Goal: Information Seeking & Learning: Learn about a topic

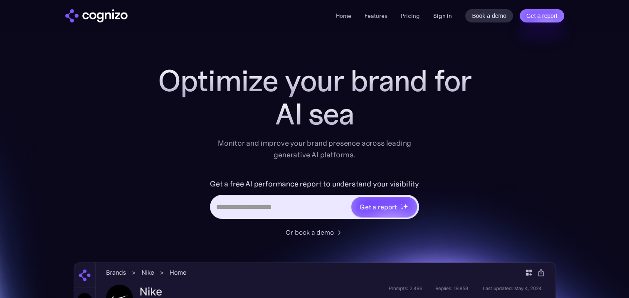
click at [442, 15] on link "Sign in" at bounding box center [442, 16] width 19 height 10
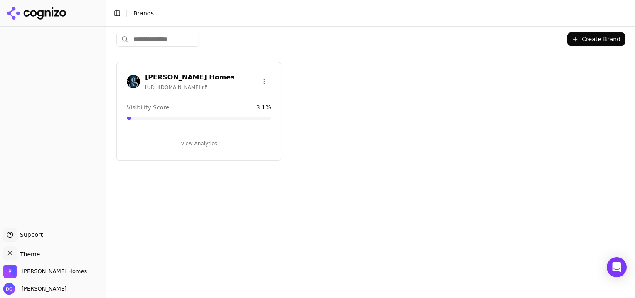
click at [166, 75] on h3 "Paul Gray Homes" at bounding box center [190, 77] width 90 height 10
click at [192, 143] on button "View Analytics" at bounding box center [199, 143] width 144 height 13
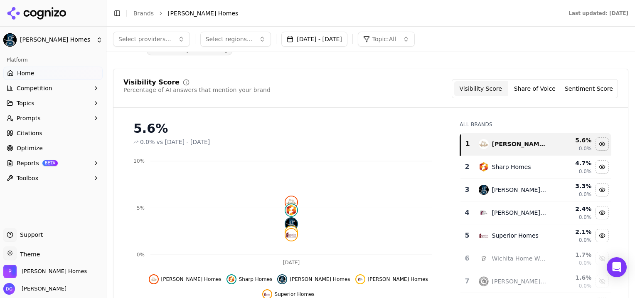
scroll to position [38, 0]
click at [348, 36] on button "Jul 24, 2025 - Sep 22, 2025" at bounding box center [314, 39] width 66 height 15
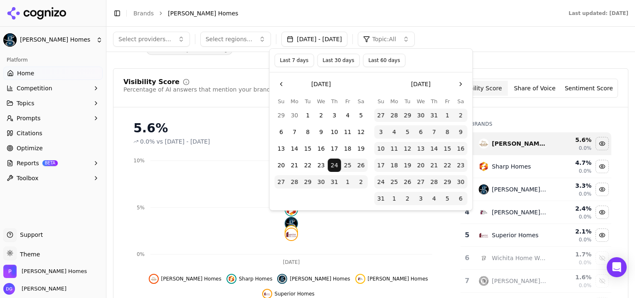
click at [461, 82] on button "Go to the Next Month" at bounding box center [460, 83] width 13 height 13
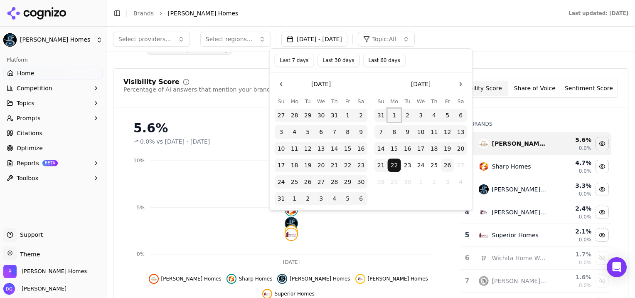
click at [395, 113] on button "1" at bounding box center [394, 115] width 13 height 13
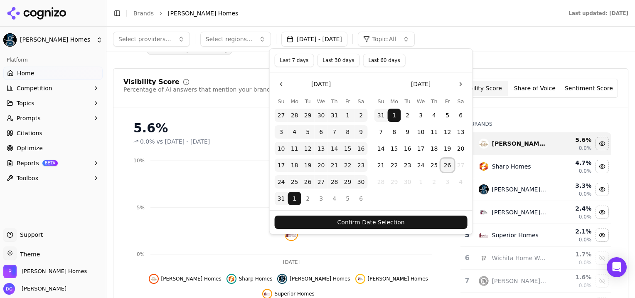
click at [448, 164] on button "26" at bounding box center [447, 164] width 13 height 13
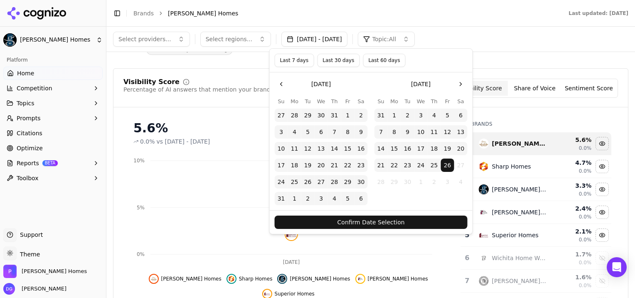
click at [402, 220] on button "Confirm Date Selection" at bounding box center [371, 221] width 193 height 13
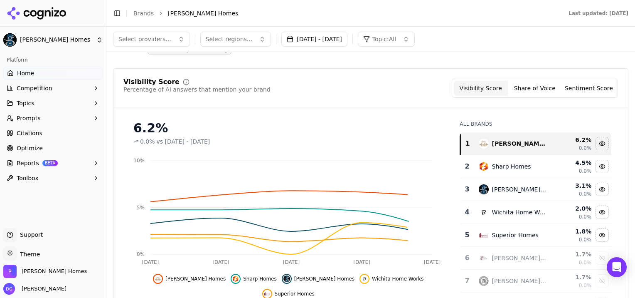
click at [340, 37] on button "Jul 24, 2025 - Sep 26, 2025" at bounding box center [314, 39] width 66 height 15
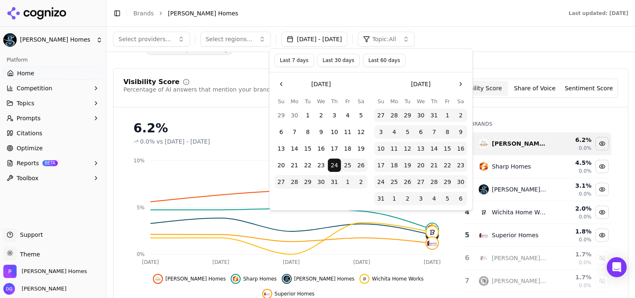
click at [300, 58] on button "Last 7 days" at bounding box center [294, 60] width 39 height 13
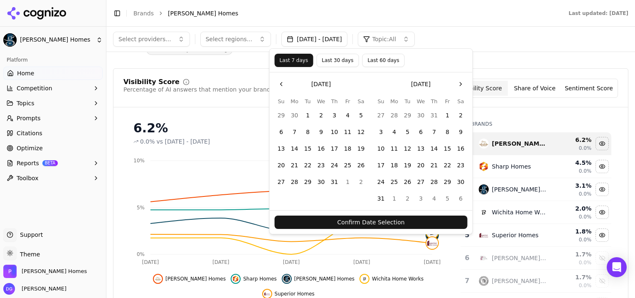
click at [369, 220] on button "Confirm Date Selection" at bounding box center [371, 221] width 193 height 13
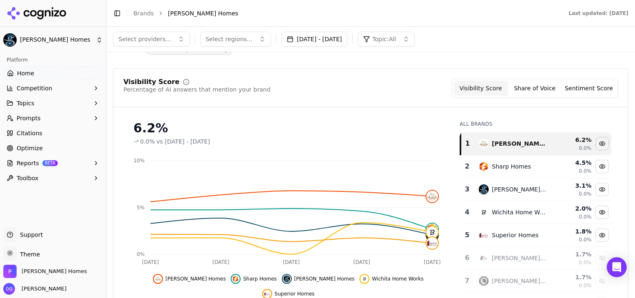
click at [344, 40] on button "Sep 19, 2025 - Sep 26, 2025" at bounding box center [314, 39] width 66 height 15
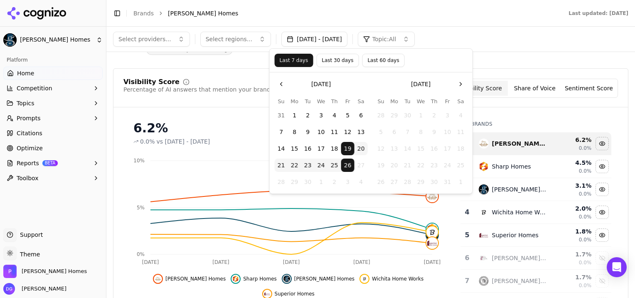
click at [335, 57] on button "Last 30 days" at bounding box center [337, 60] width 42 height 13
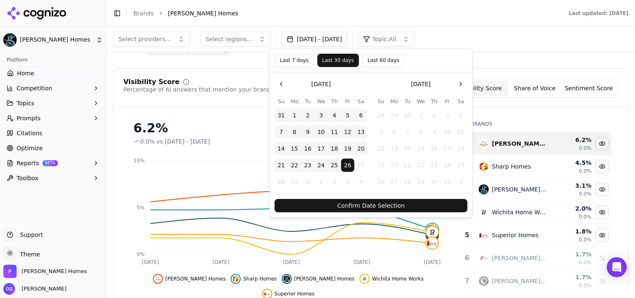
click at [388, 207] on button "Confirm Date Selection" at bounding box center [371, 205] width 193 height 13
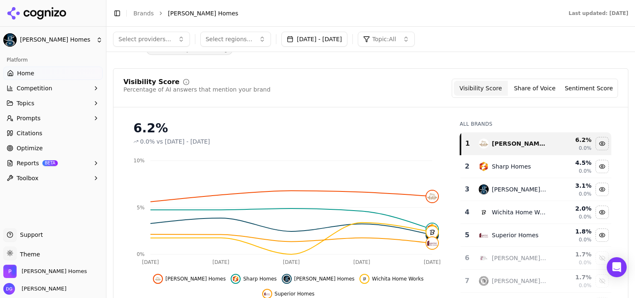
click at [337, 39] on button "Aug 27, 2025 - Sep 26, 2025" at bounding box center [314, 39] width 66 height 15
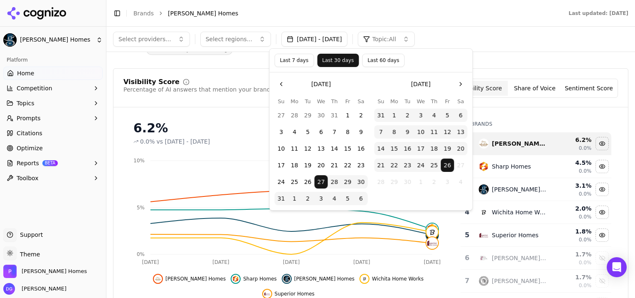
click at [293, 58] on button "Last 7 days" at bounding box center [294, 60] width 39 height 13
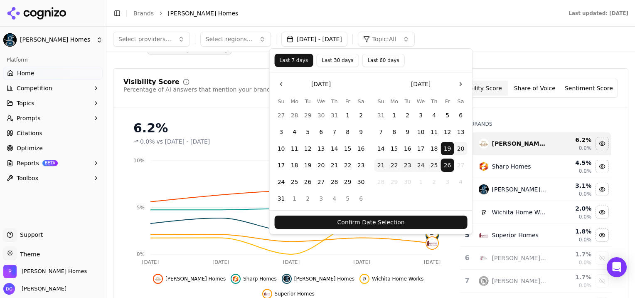
click at [385, 224] on button "Confirm Date Selection" at bounding box center [371, 221] width 193 height 13
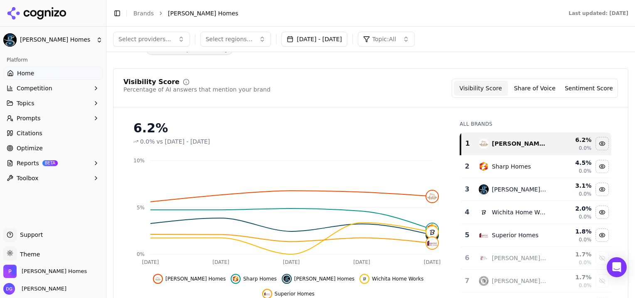
click at [348, 39] on button "Sep 19, 2025 - Sep 26, 2025" at bounding box center [314, 39] width 66 height 15
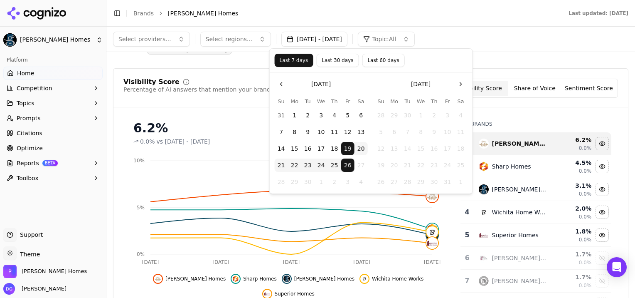
click at [372, 60] on button "Last 60 days" at bounding box center [383, 60] width 42 height 13
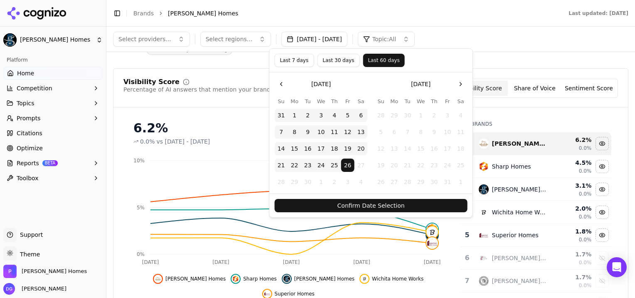
click at [391, 207] on button "Confirm Date Selection" at bounding box center [371, 205] width 193 height 13
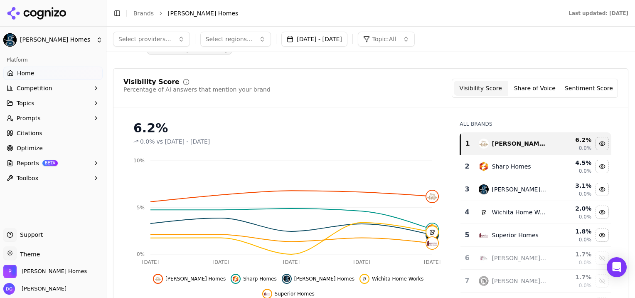
click at [311, 39] on button "Jul 28, 2025 - Sep 26, 2025" at bounding box center [314, 39] width 66 height 15
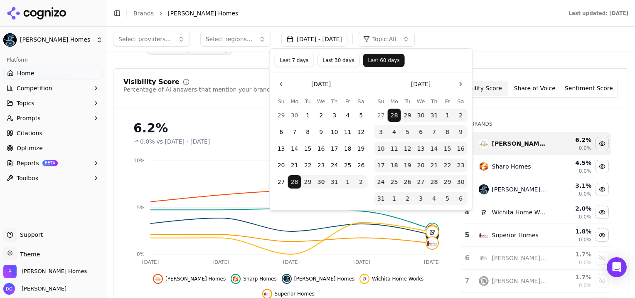
click at [460, 85] on button "Go to the Next Month" at bounding box center [460, 83] width 13 height 13
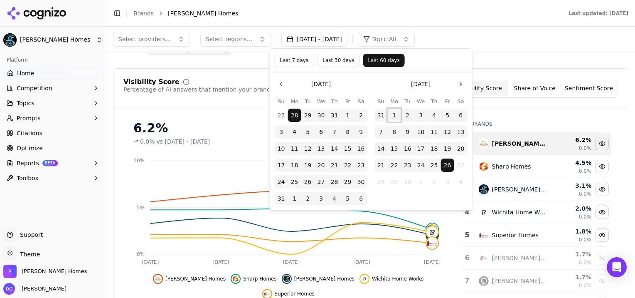
click at [395, 113] on button "1" at bounding box center [394, 115] width 13 height 13
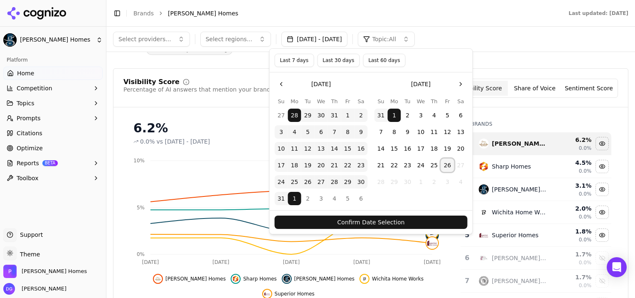
click at [448, 164] on button "26" at bounding box center [447, 164] width 13 height 13
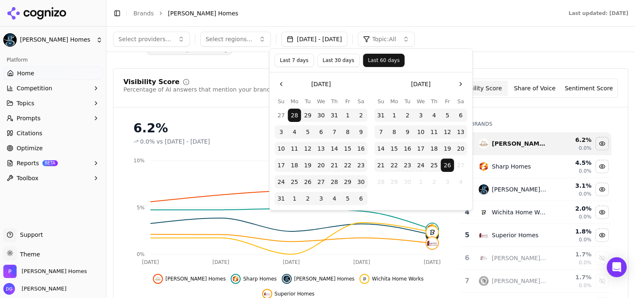
click at [291, 59] on button "Last 7 days" at bounding box center [294, 60] width 39 height 13
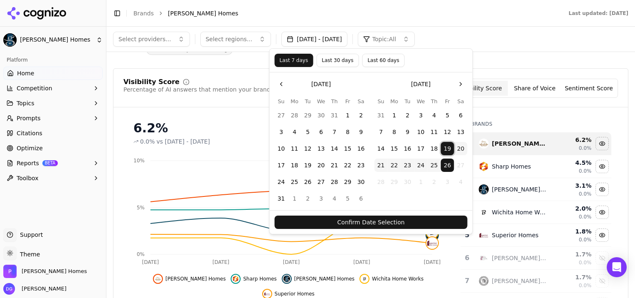
click at [446, 146] on button "19" at bounding box center [447, 148] width 13 height 13
click at [392, 114] on button "1" at bounding box center [394, 115] width 13 height 13
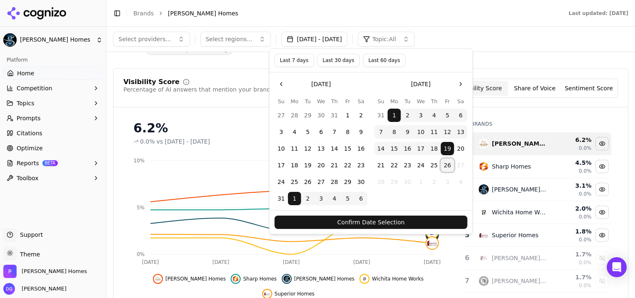
click at [448, 165] on button "26" at bounding box center [447, 164] width 13 height 13
click at [399, 219] on button "Confirm Date Selection" at bounding box center [371, 221] width 193 height 13
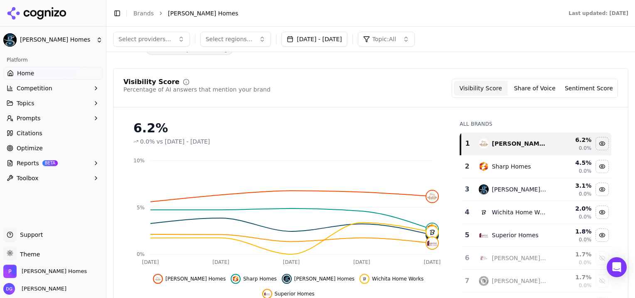
click at [175, 39] on button "Select providers..." at bounding box center [151, 39] width 77 height 15
click at [142, 71] on span "ChatGPT-Search" at bounding box center [145, 72] width 47 height 8
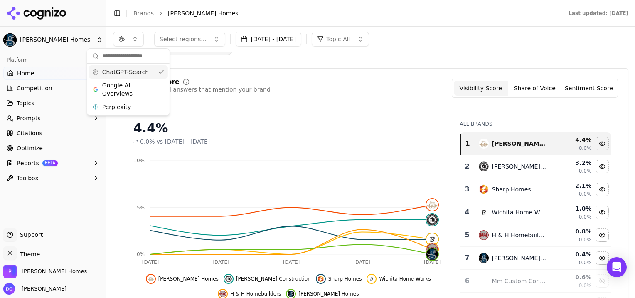
click at [137, 38] on button "button" at bounding box center [128, 39] width 31 height 15
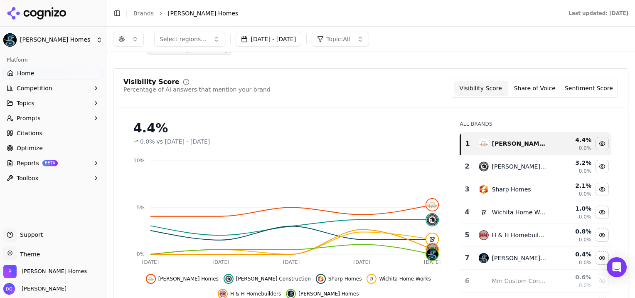
click at [136, 39] on button "button" at bounding box center [128, 39] width 31 height 15
click at [122, 90] on span "Google AI Overviews" at bounding box center [128, 89] width 52 height 17
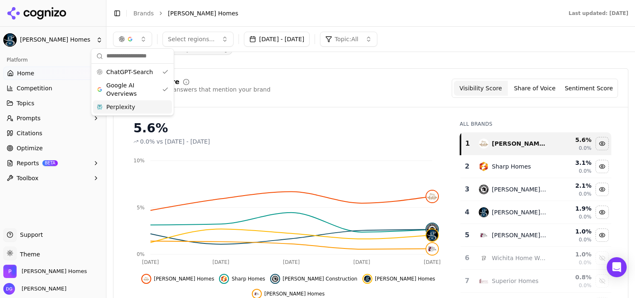
click at [127, 106] on span "Perplexity" at bounding box center [120, 107] width 29 height 8
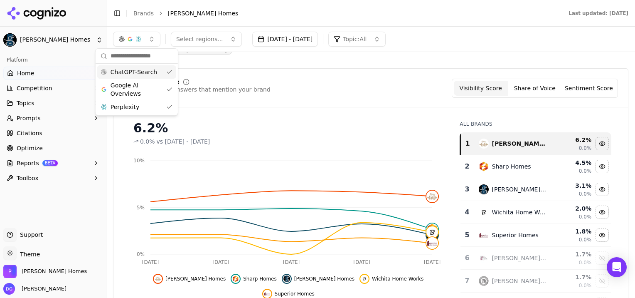
click at [130, 72] on span "ChatGPT-Search" at bounding box center [134, 72] width 47 height 8
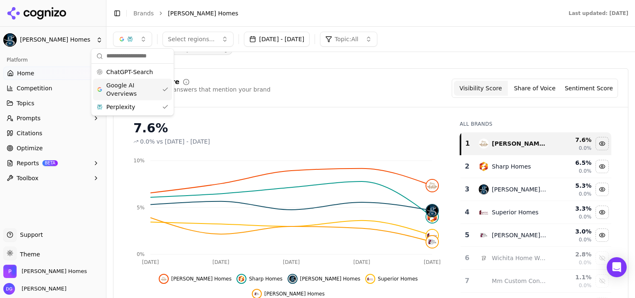
click at [124, 91] on span "Google AI Overviews" at bounding box center [132, 89] width 52 height 17
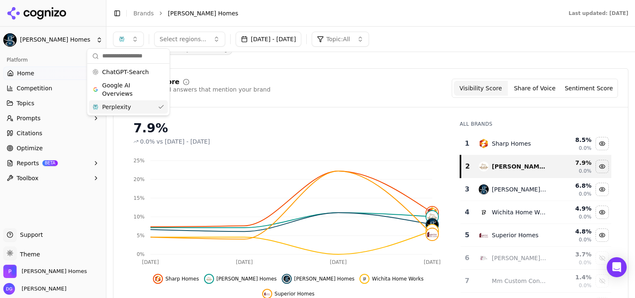
click at [121, 106] on span "Perplexity" at bounding box center [116, 107] width 29 height 8
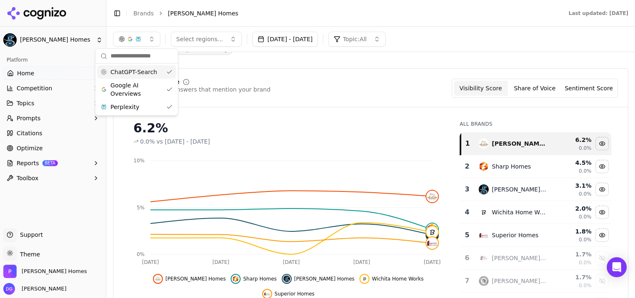
click at [121, 73] on span "ChatGPT-Search" at bounding box center [134, 72] width 47 height 8
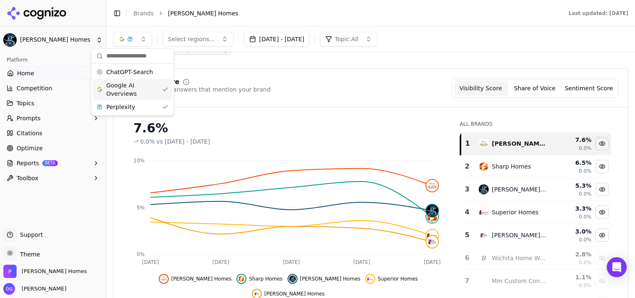
click at [128, 86] on span "Google AI Overviews" at bounding box center [132, 89] width 52 height 17
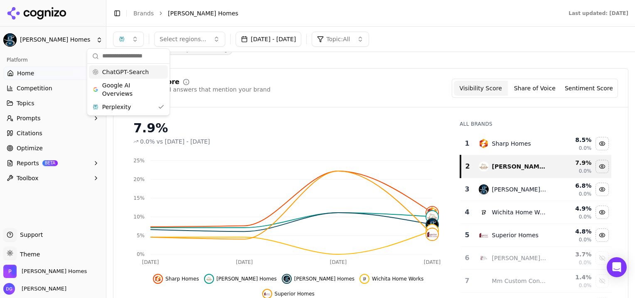
click at [310, 84] on div "Visibility Score Percentage of AI answers that mention your brand Visibility Sc…" at bounding box center [370, 88] width 495 height 19
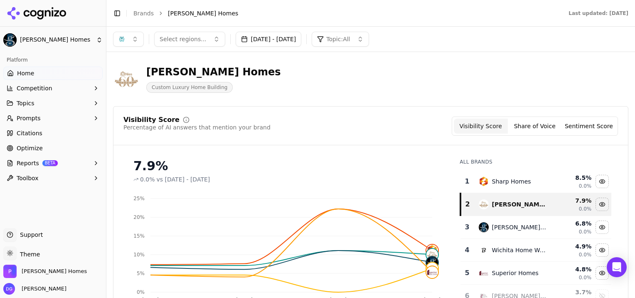
click at [136, 39] on button "button" at bounding box center [128, 39] width 31 height 15
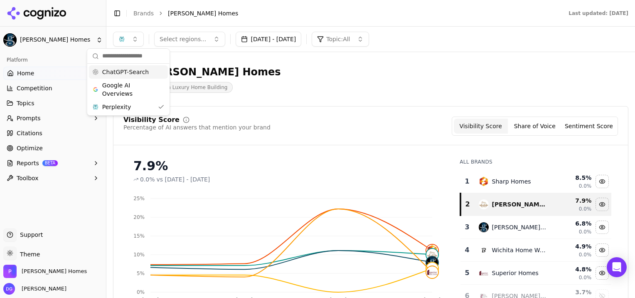
click at [95, 55] on icon at bounding box center [95, 56] width 7 height 7
click at [120, 62] on input "text" at bounding box center [133, 56] width 62 height 17
click at [18, 73] on span "Home" at bounding box center [25, 73] width 17 height 8
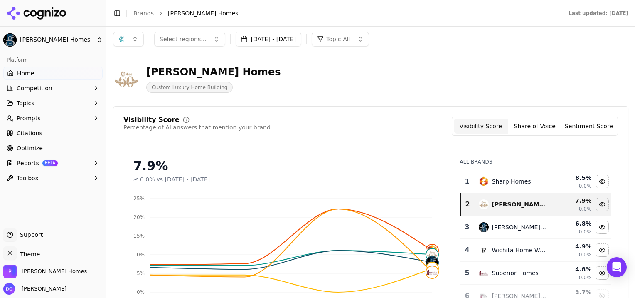
click at [18, 73] on span "Home" at bounding box center [25, 73] width 17 height 8
click at [18, 73] on html "Paul Gray Homes Platform Home Competition Topics Prompts Citations Optimize Rep…" at bounding box center [317, 149] width 635 height 298
drag, startPoint x: 18, startPoint y: 73, endPoint x: 28, endPoint y: 90, distance: 19.5
click at [28, 90] on span "Competition" at bounding box center [35, 88] width 36 height 8
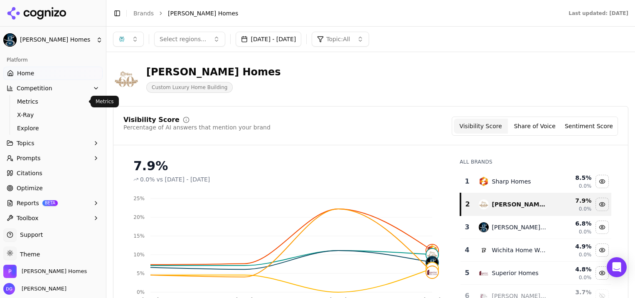
click at [32, 100] on span "Metrics" at bounding box center [53, 101] width 72 height 8
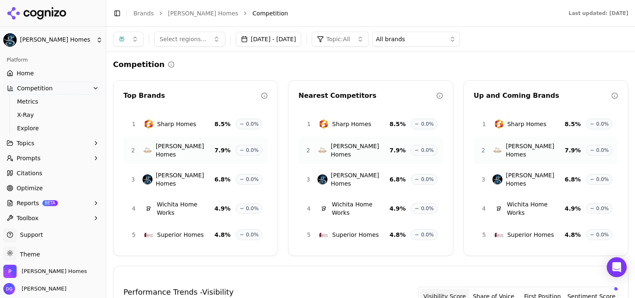
click at [302, 40] on button "Sep 01, 2025 - Sep 26, 2025" at bounding box center [269, 39] width 66 height 15
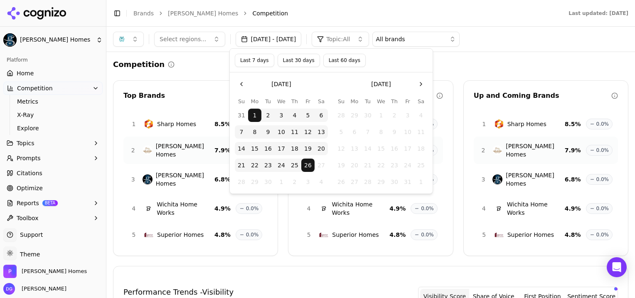
click at [342, 60] on button "Last 60 days" at bounding box center [344, 60] width 42 height 13
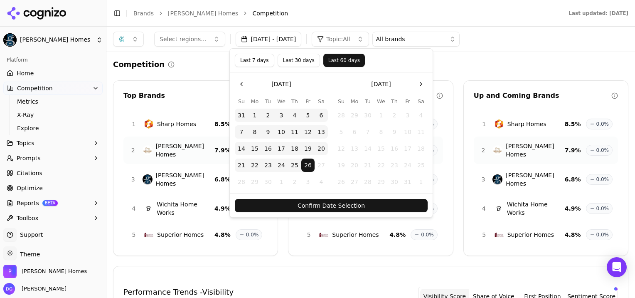
click at [348, 199] on button "Confirm Date Selection" at bounding box center [331, 205] width 193 height 13
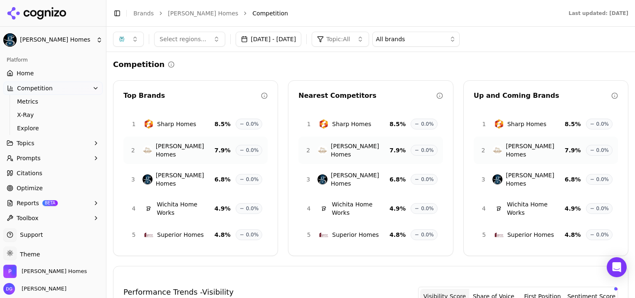
click at [135, 38] on button "button" at bounding box center [128, 39] width 31 height 15
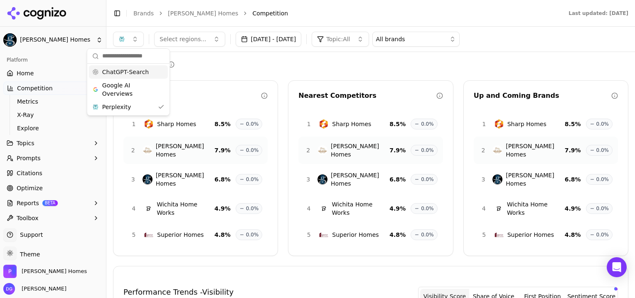
click at [93, 55] on icon at bounding box center [95, 56] width 7 height 7
click at [116, 74] on span "ChatGPT-Search" at bounding box center [125, 72] width 47 height 8
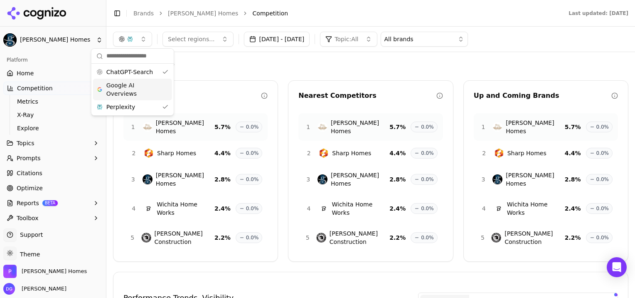
click at [123, 87] on span "Google AI Overviews" at bounding box center [132, 89] width 52 height 17
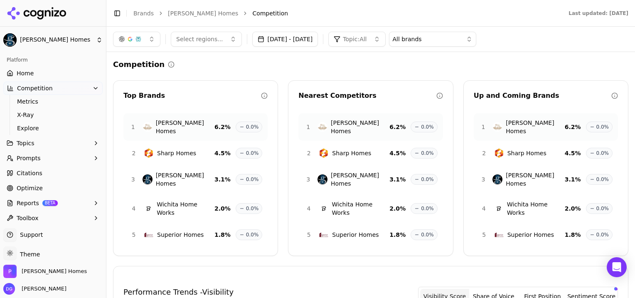
click at [22, 69] on span "Home" at bounding box center [25, 73] width 17 height 8
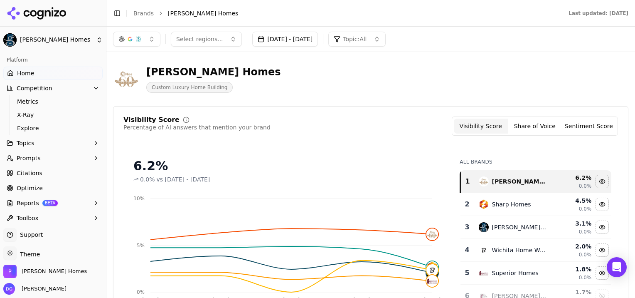
click at [151, 39] on button "button" at bounding box center [136, 39] width 47 height 15
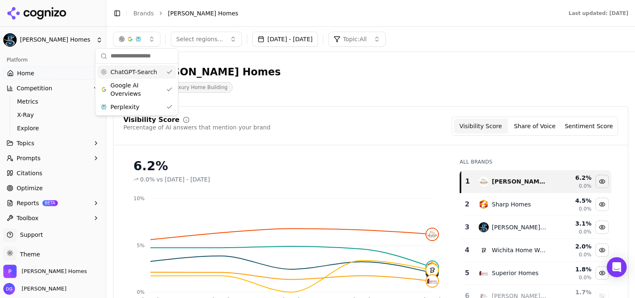
click at [287, 84] on div "Nies Homes Custom Luxury Home Building" at bounding box center [299, 78] width 372 height 27
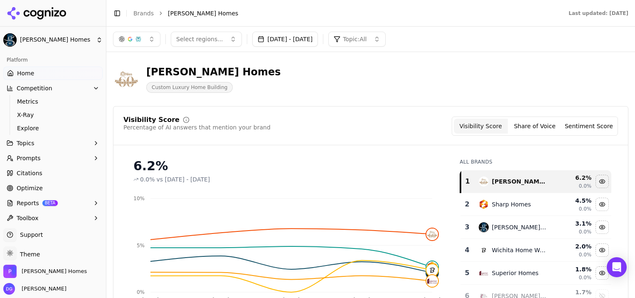
click at [287, 84] on div "Nies Homes Custom Luxury Home Building" at bounding box center [299, 78] width 372 height 27
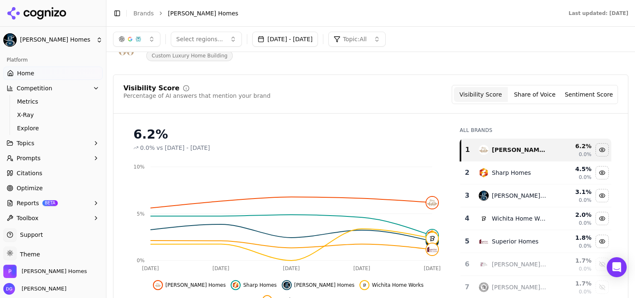
scroll to position [31, 0]
drag, startPoint x: 305, startPoint y: 93, endPoint x: 540, endPoint y: 95, distance: 235.7
click at [540, 95] on button "Share of Voice" at bounding box center [535, 94] width 54 height 15
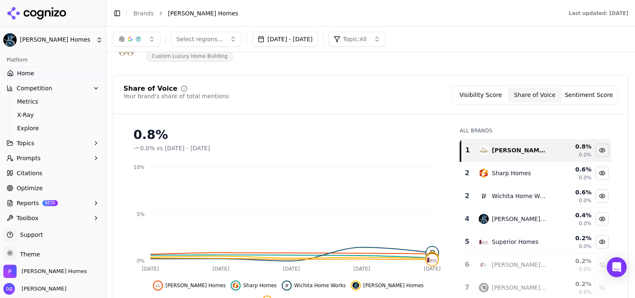
click at [540, 95] on button "Share of Voice" at bounding box center [535, 94] width 54 height 15
click at [589, 96] on button "Sentiment Score" at bounding box center [589, 94] width 54 height 15
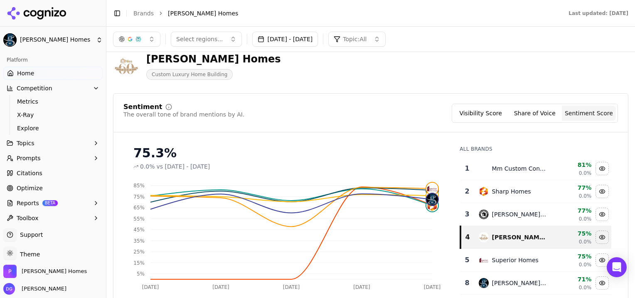
scroll to position [0, 0]
